Goal: Information Seeking & Learning: Learn about a topic

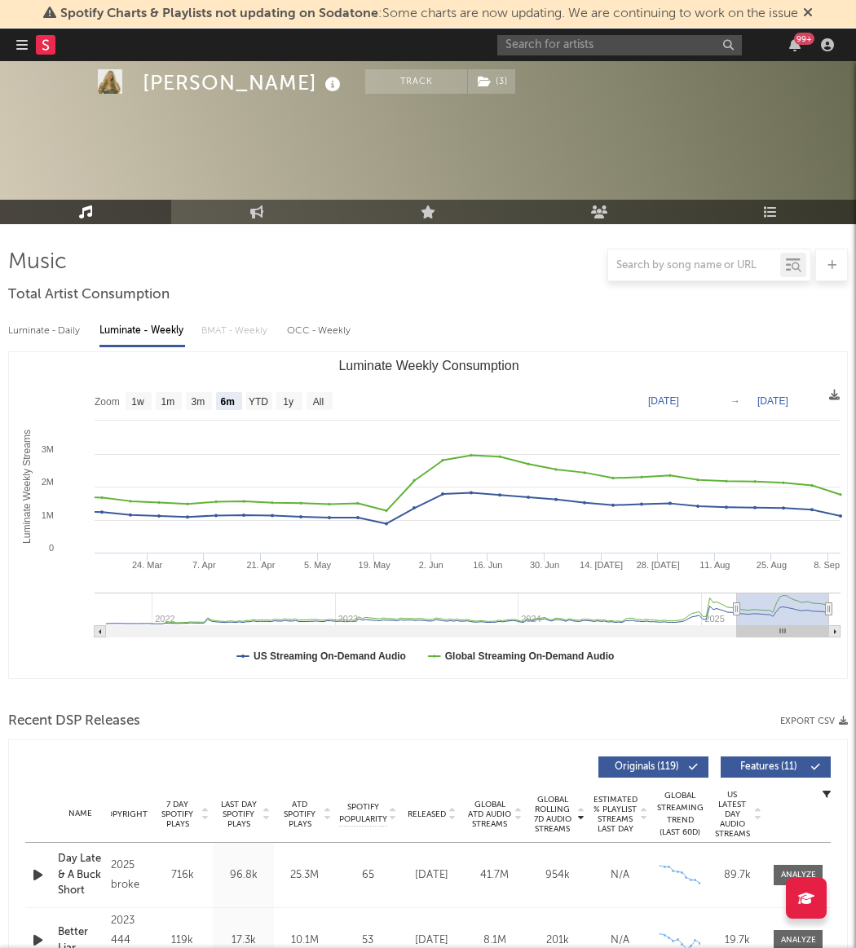
select select "6m"
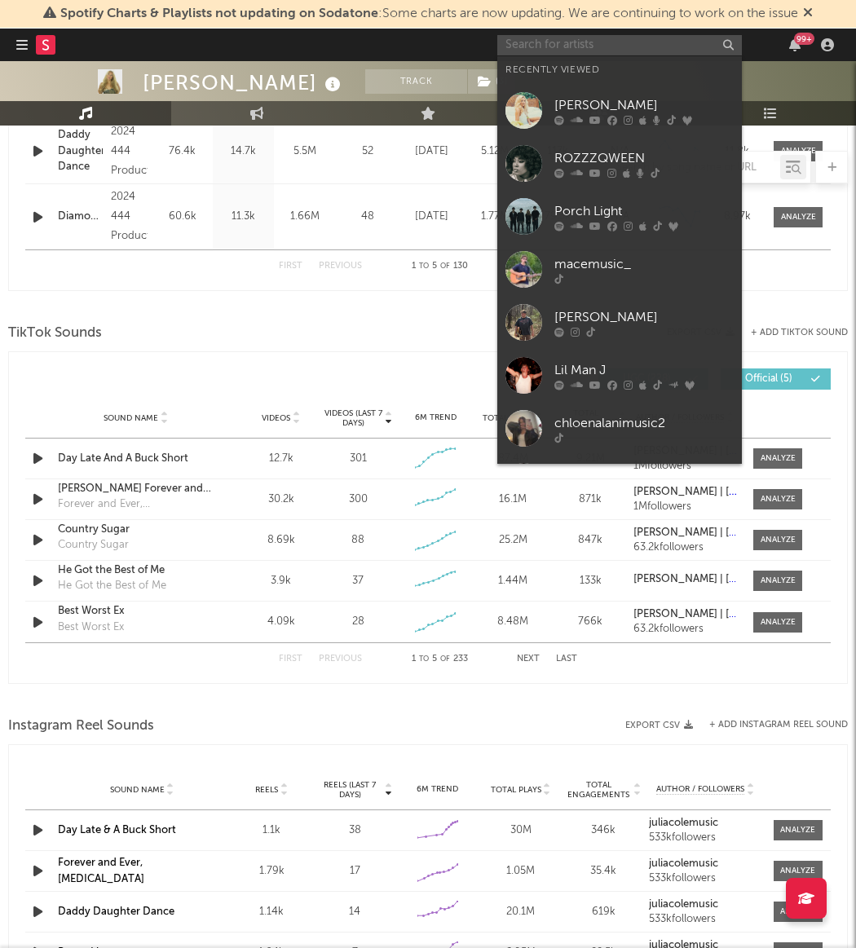
click at [613, 52] on input "text" at bounding box center [619, 45] width 245 height 20
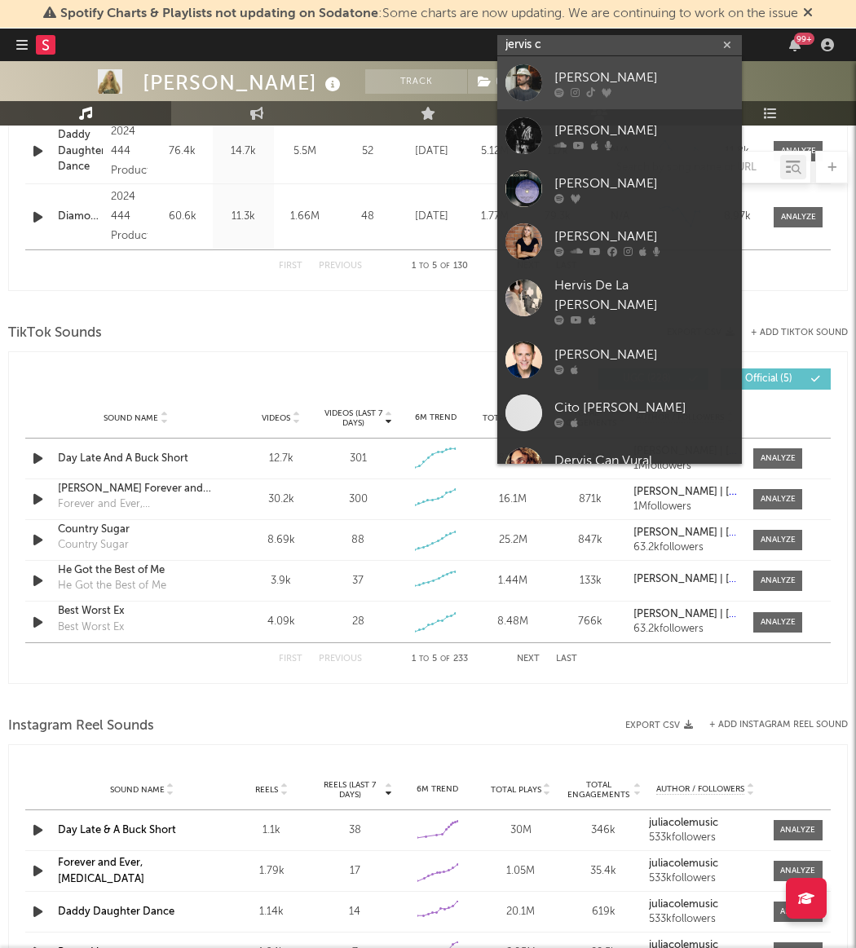
type input "jervis c"
click at [561, 72] on div "[PERSON_NAME]" at bounding box center [644, 78] width 179 height 20
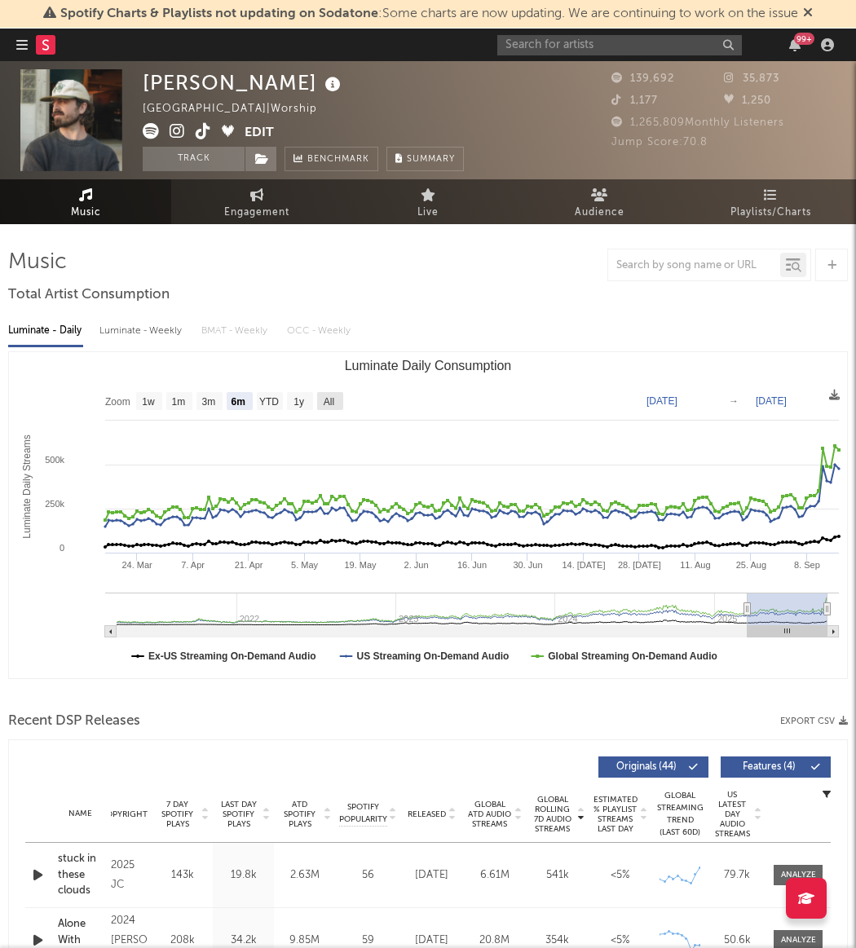
click at [331, 401] on text "All" at bounding box center [329, 401] width 11 height 11
select select "All"
type input "[DATE]"
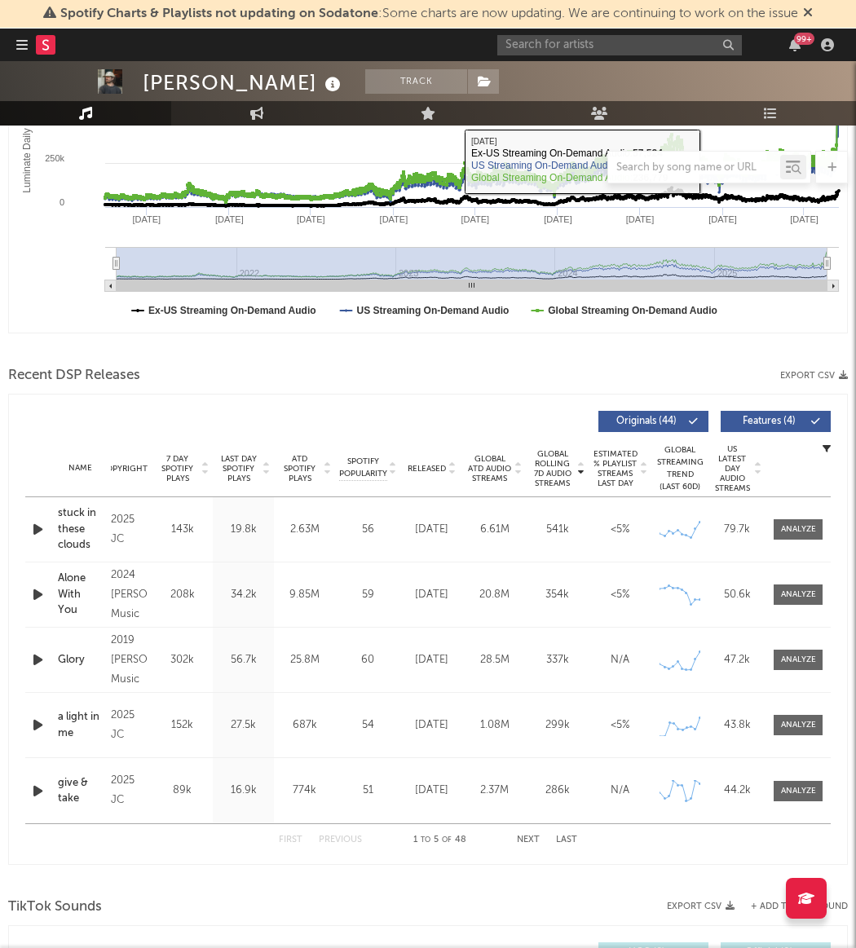
scroll to position [348, 0]
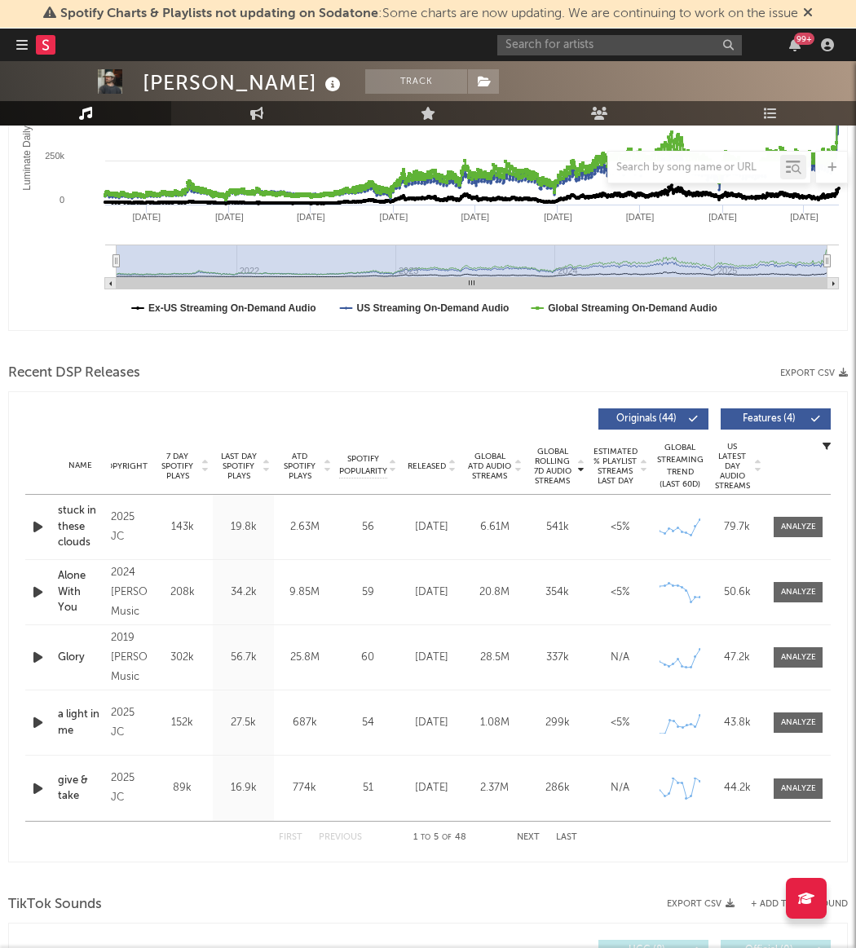
click at [437, 466] on span "Released" at bounding box center [427, 467] width 38 height 10
click at [561, 471] on span "Global Rolling 7D Audio Streams" at bounding box center [552, 466] width 45 height 39
click at [809, 533] on div at bounding box center [798, 527] width 35 height 12
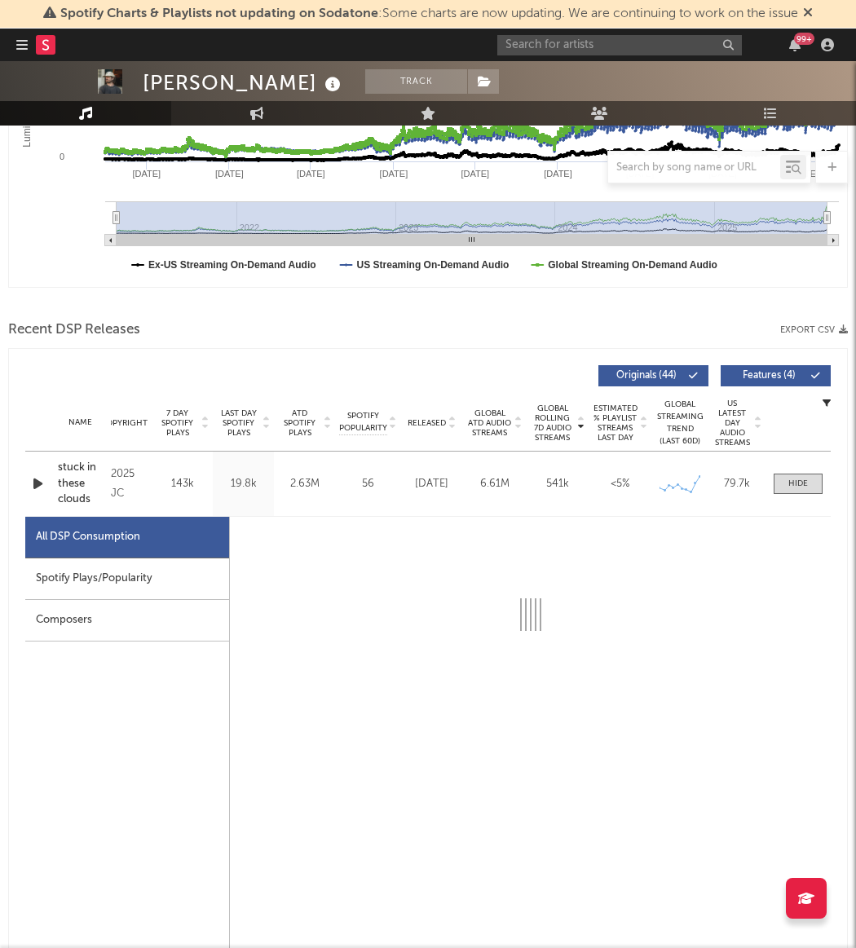
select select "1w"
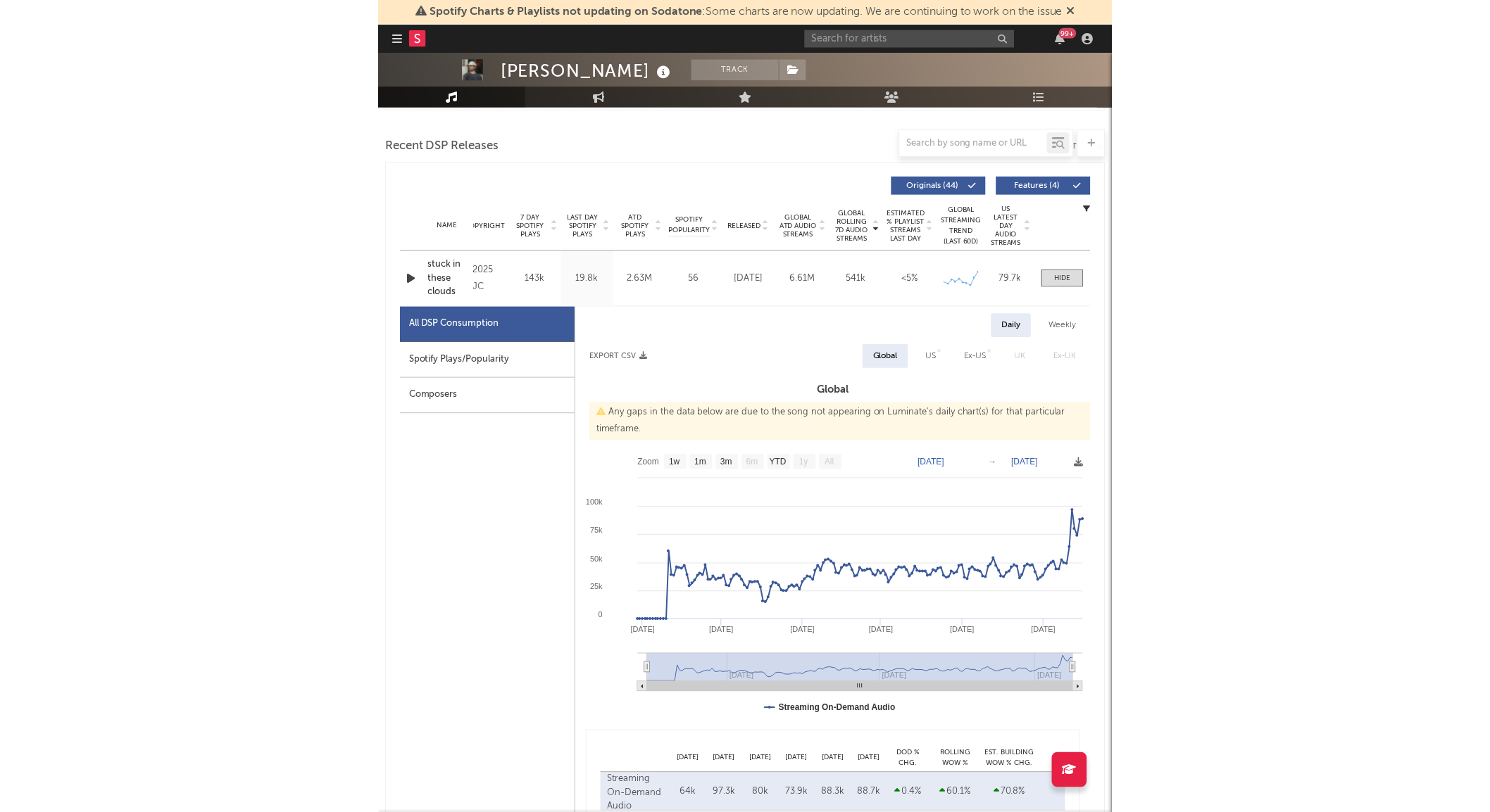
scroll to position [475, 0]
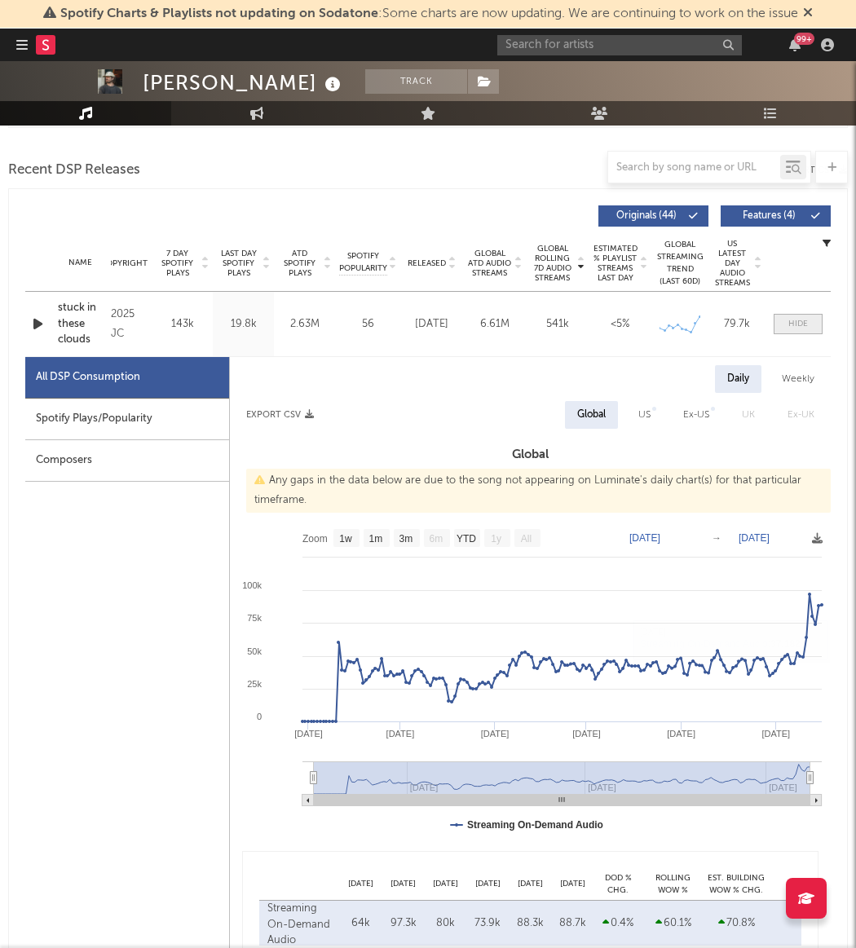
click at [802, 327] on div at bounding box center [799, 324] width 20 height 12
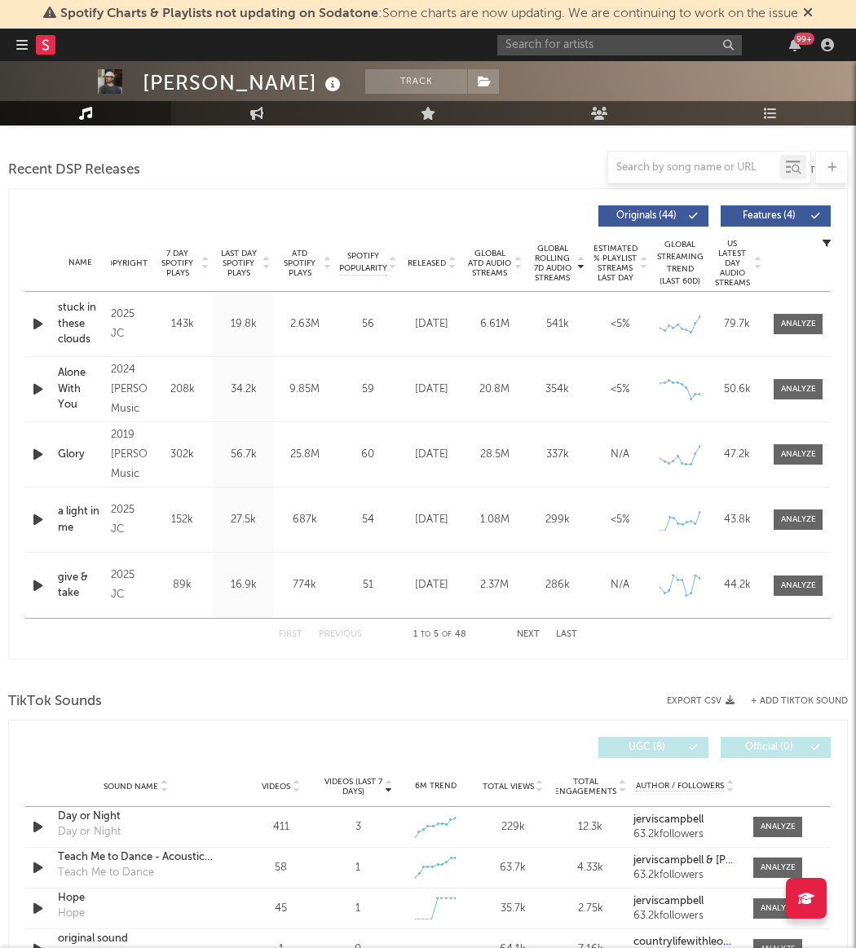
click at [424, 259] on span "Released" at bounding box center [427, 264] width 38 height 10
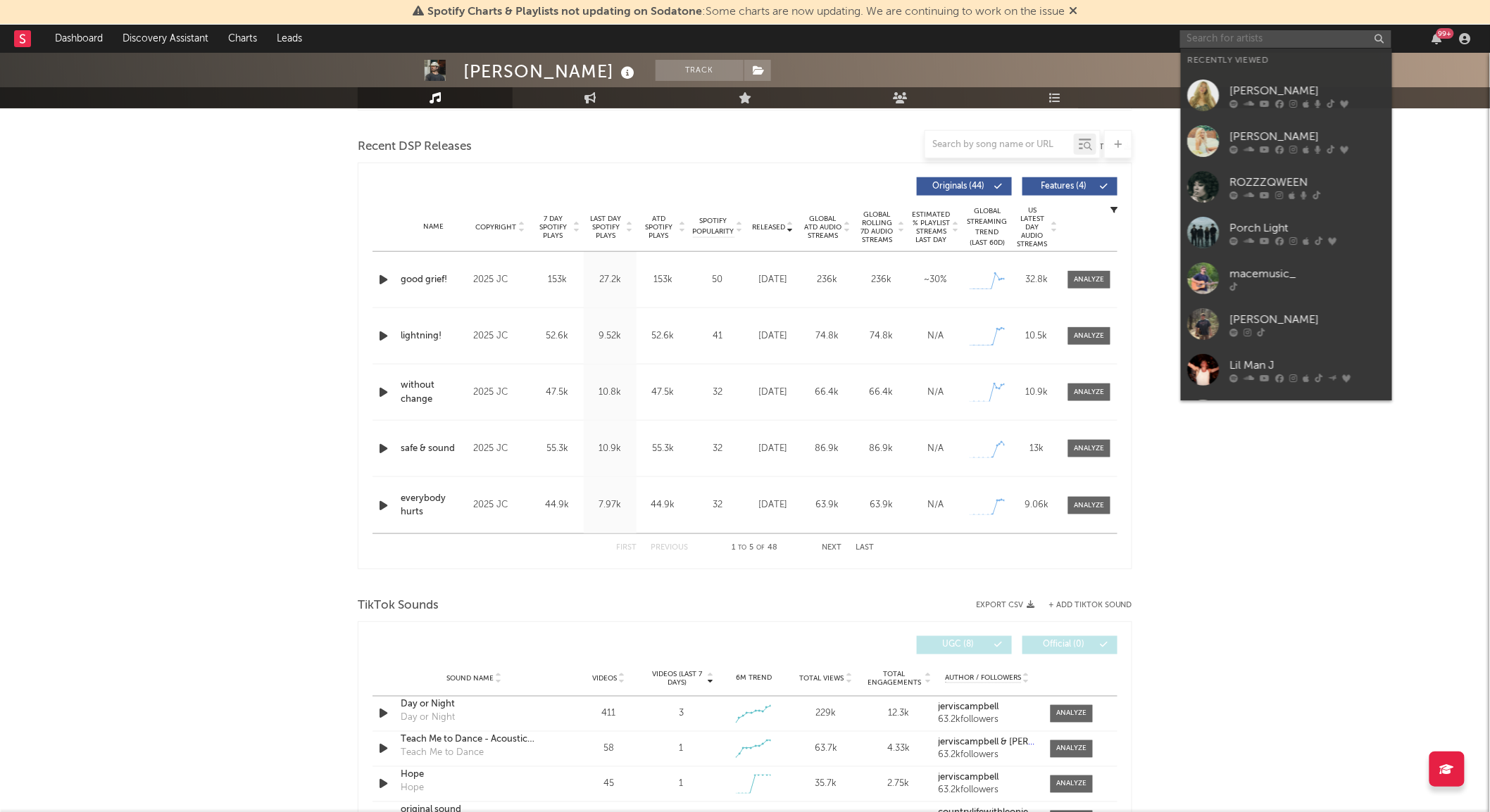
click at [739, 33] on input "text" at bounding box center [1285, 39] width 212 height 17
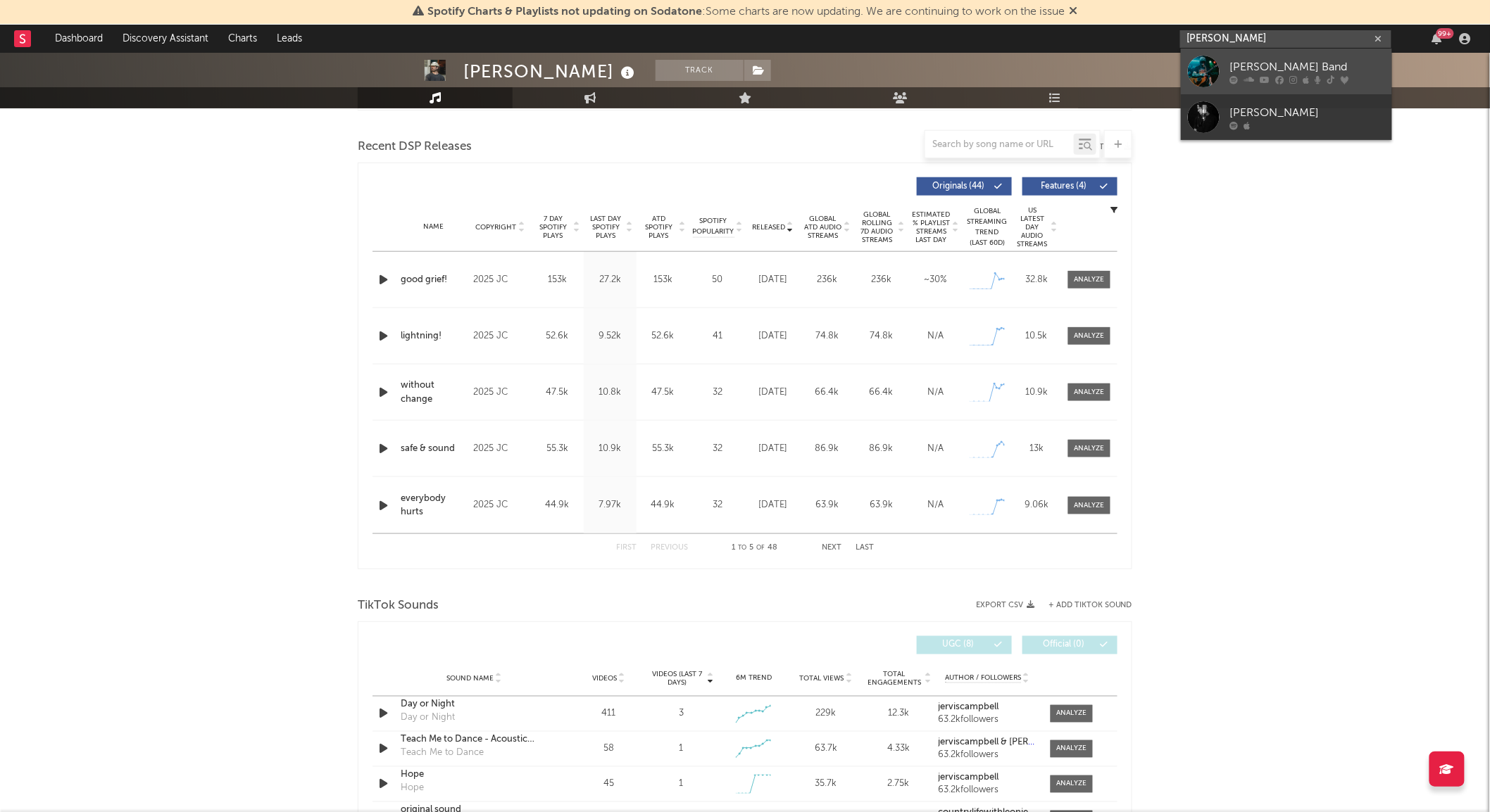
type input "[PERSON_NAME]"
click at [739, 65] on div at bounding box center [1203, 71] width 32 height 32
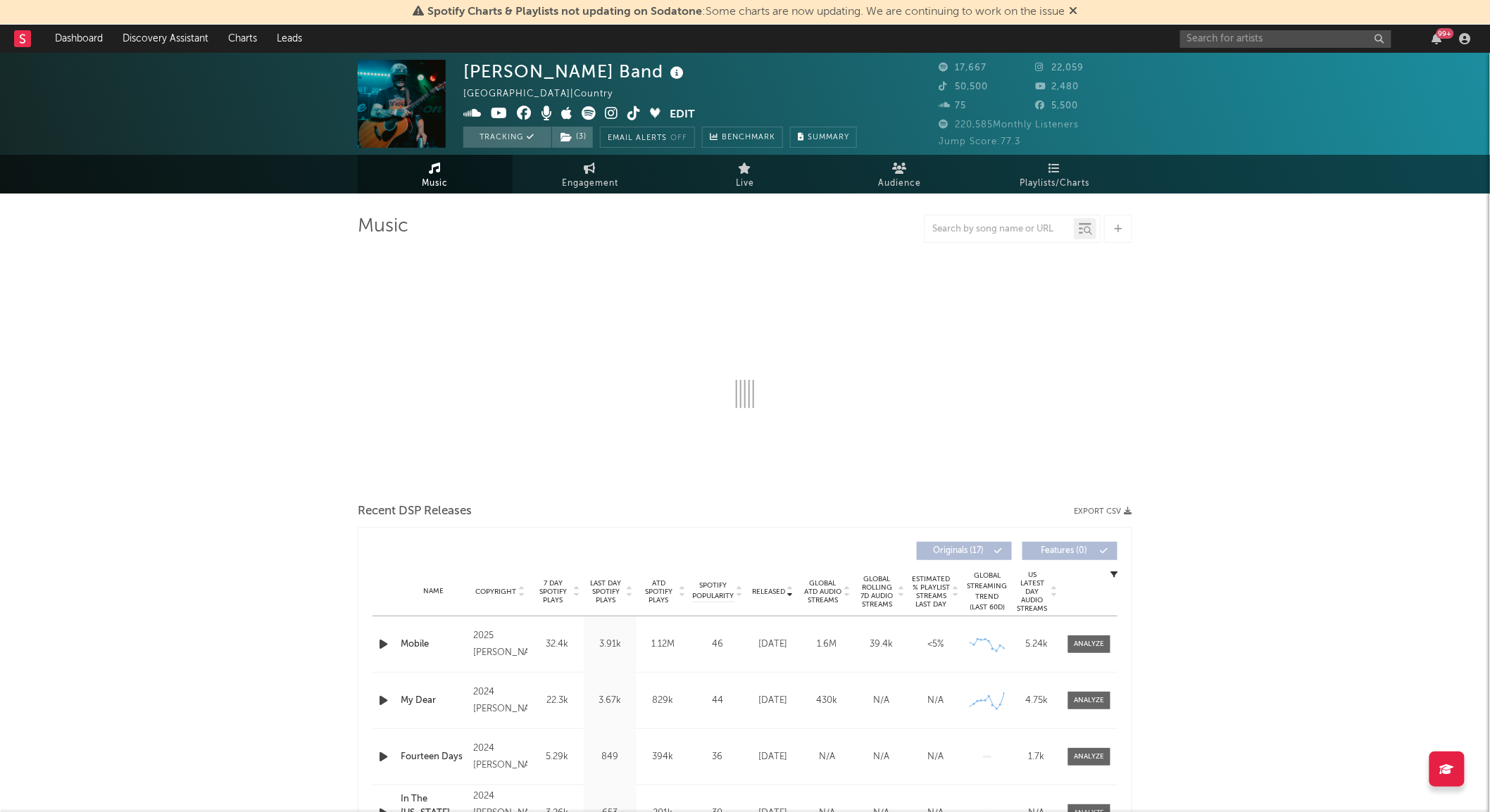
select select "6m"
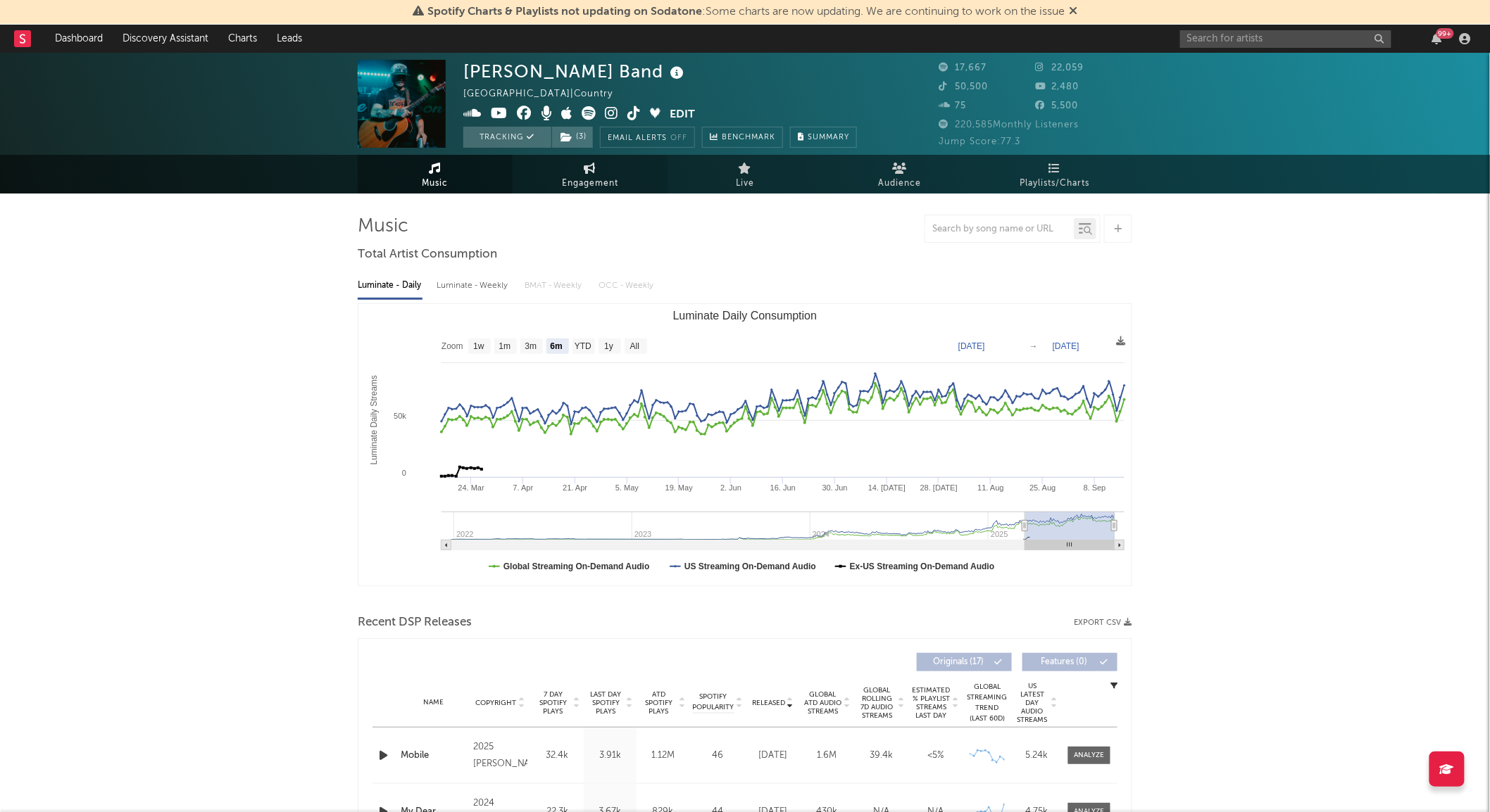
click at [595, 180] on span "Engagement" at bounding box center [590, 184] width 56 height 17
select select "1w"
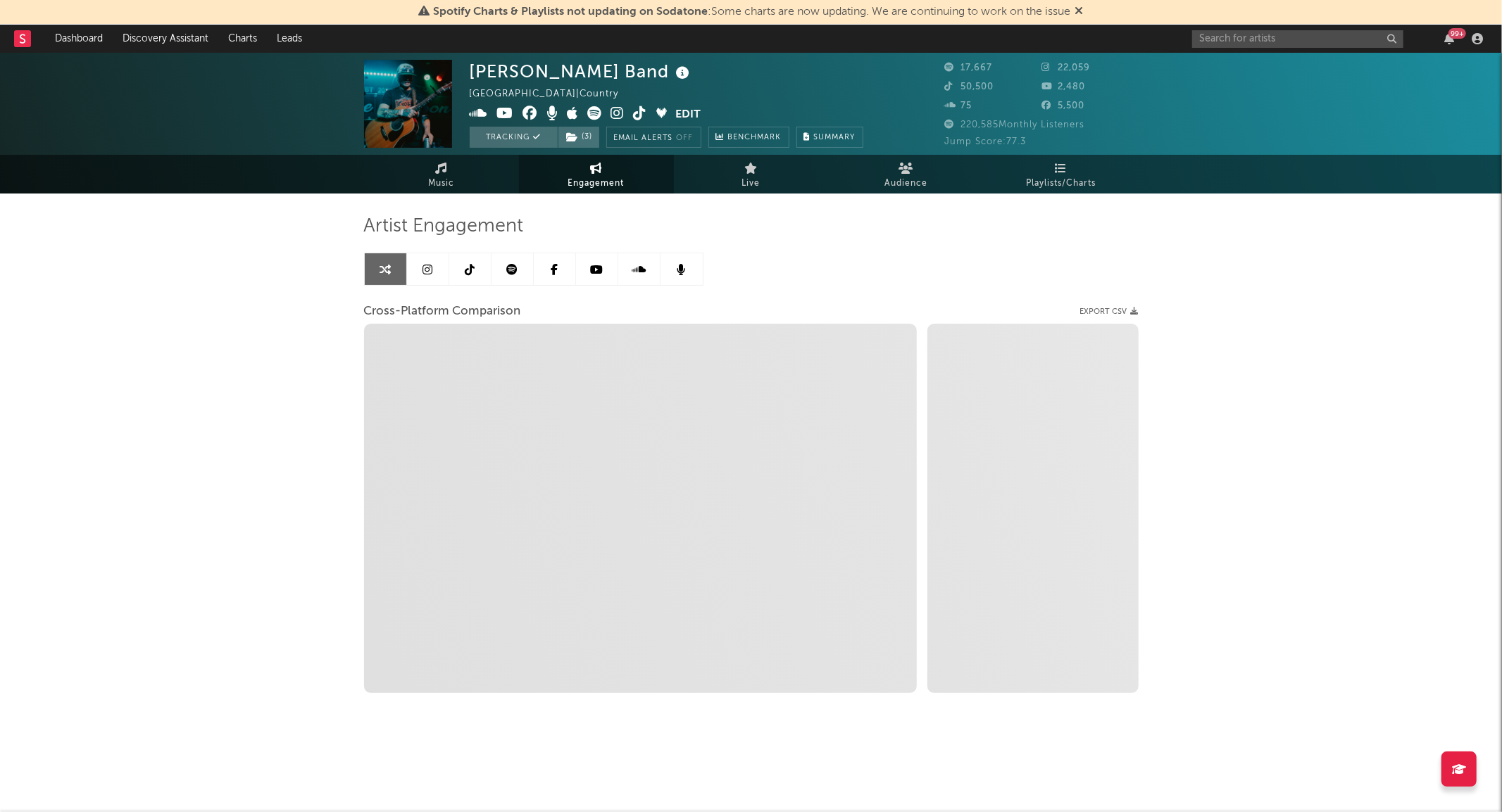
select select "1m"
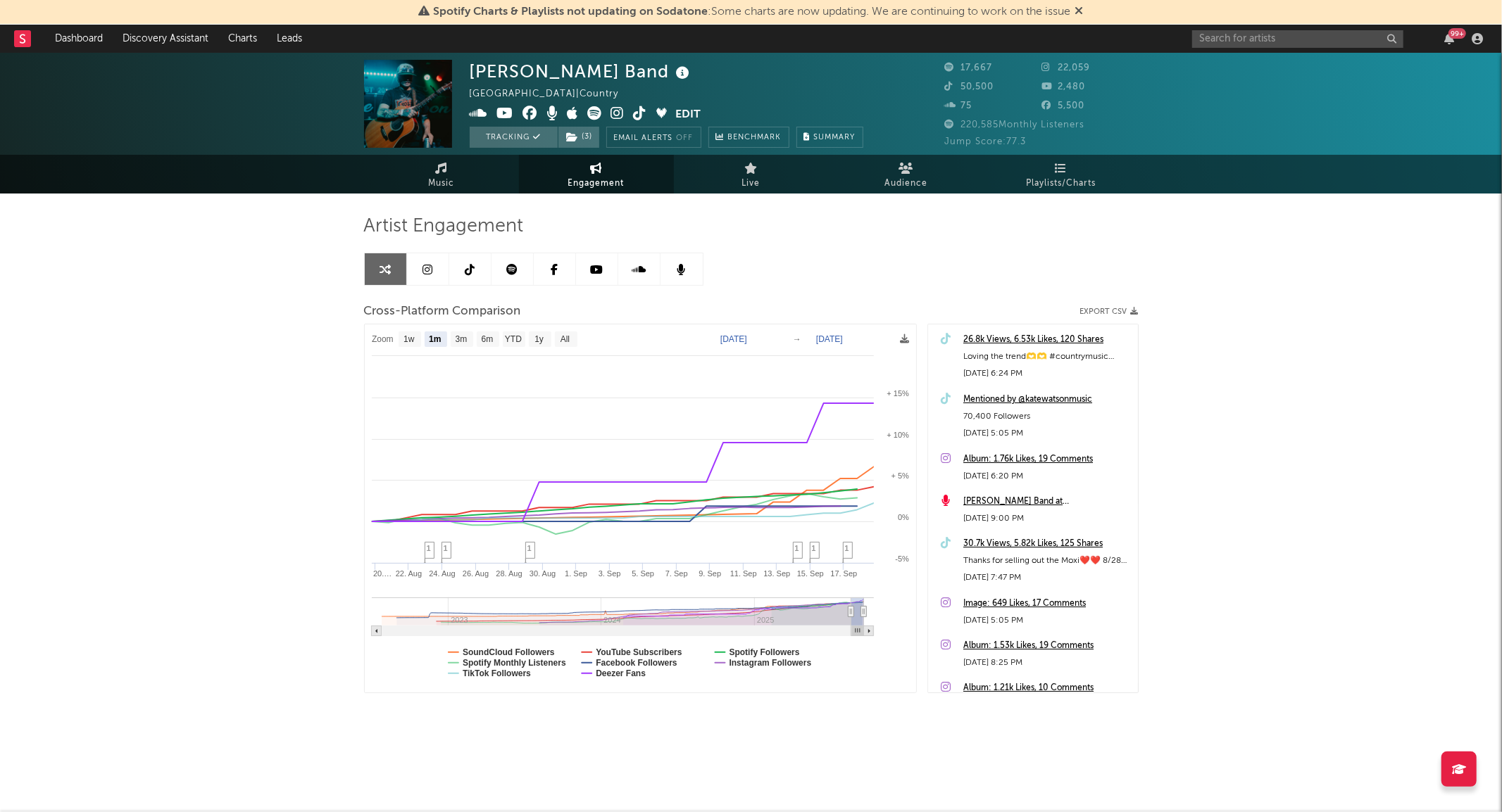
click at [473, 275] on link at bounding box center [470, 269] width 42 height 32
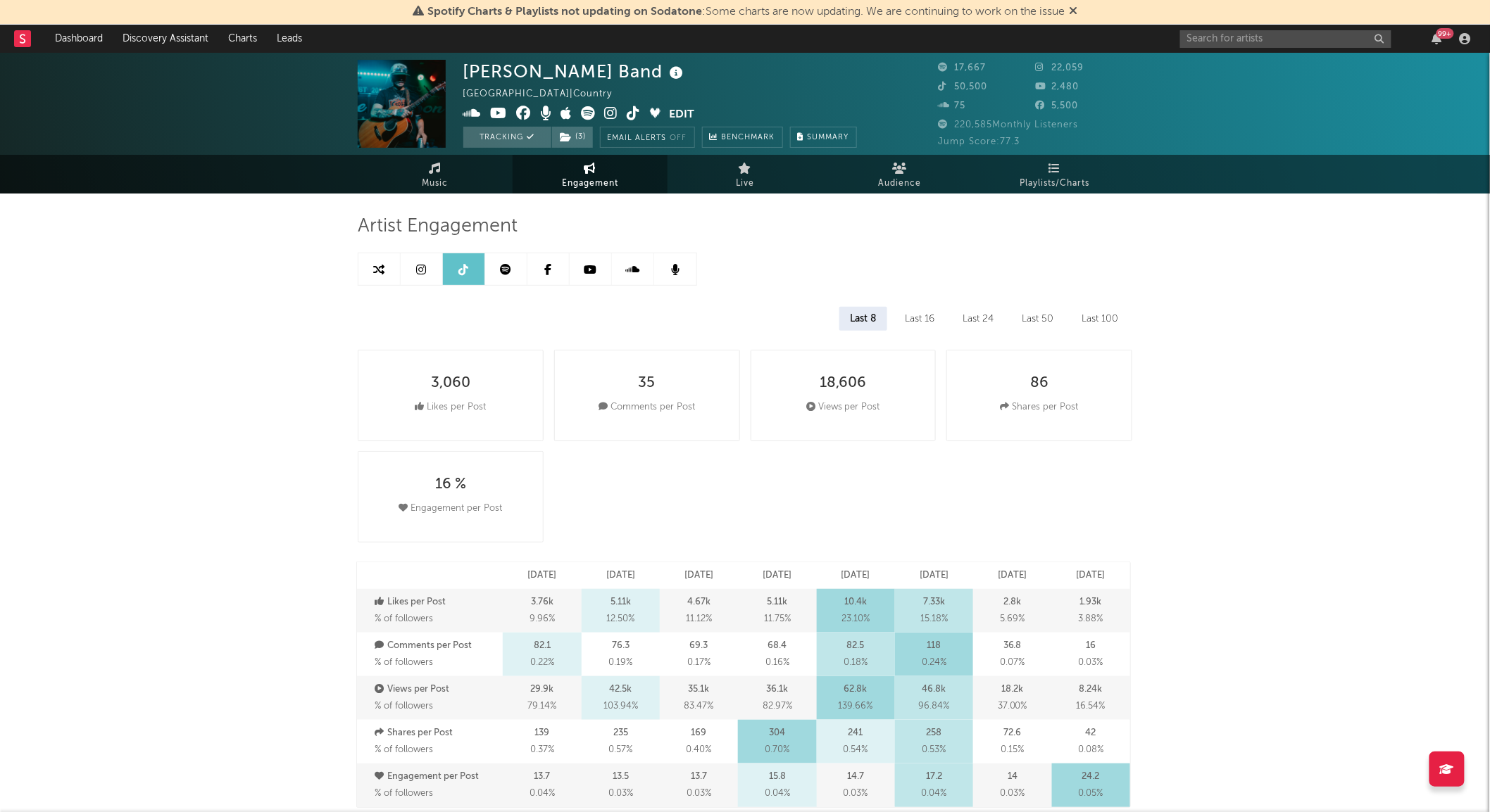
select select "6m"
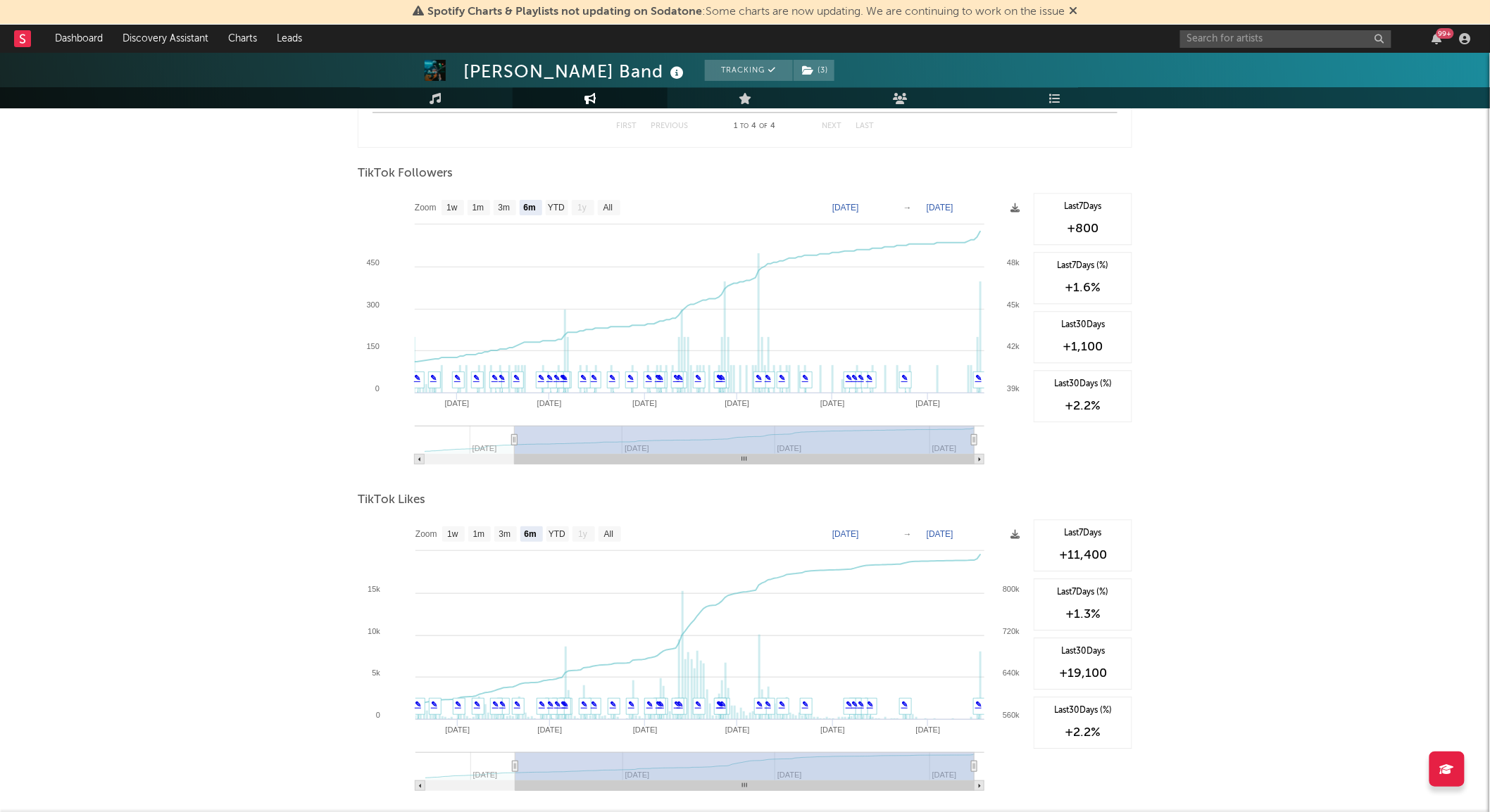
scroll to position [1275, 0]
click at [483, 205] on text "1m" at bounding box center [478, 209] width 12 height 9
select select "1m"
type input "[DATE]"
